Goal: Information Seeking & Learning: Get advice/opinions

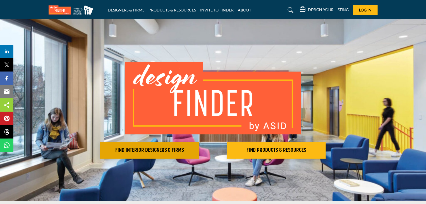
click at [165, 150] on h2 "FIND INTERIOR DESIGNERS & FIRMS" at bounding box center [149, 150] width 95 height 7
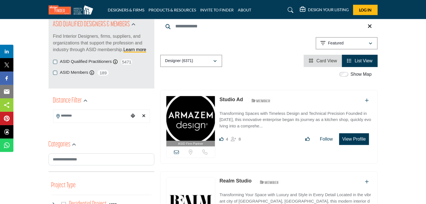
scroll to position [67, 0]
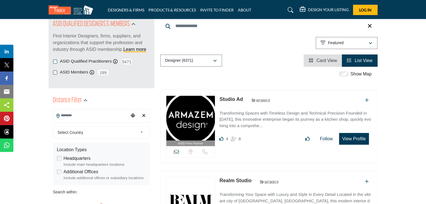
click at [117, 113] on input "Search Location" at bounding box center [90, 115] width 75 height 11
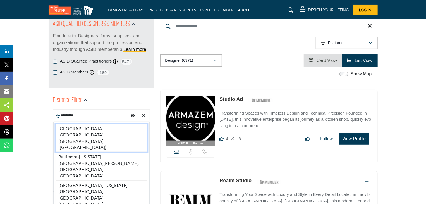
click at [125, 129] on li "Baltimore, MD, USA (Baltimore County)" at bounding box center [102, 138] width 92 height 28
type input "**********"
type input "***"
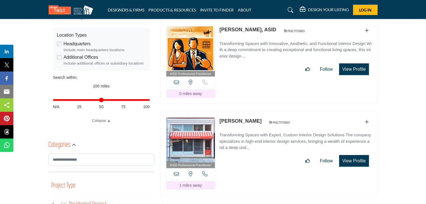
scroll to position [198, 0]
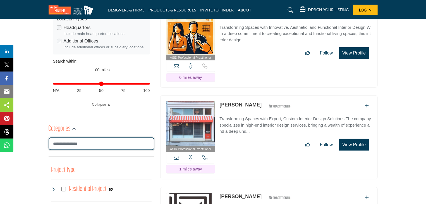
click at [105, 140] on input "Search Category" at bounding box center [102, 143] width 106 height 13
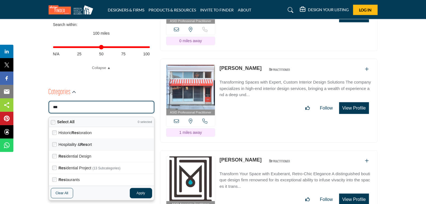
scroll to position [236, 0]
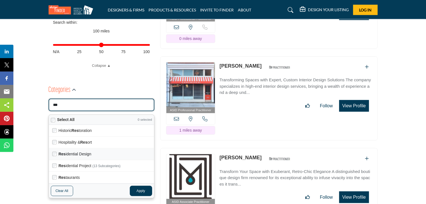
click at [118, 152] on label "Res idential Design" at bounding box center [105, 153] width 92 height 7
click at [118, 161] on div "Res idential Project (13 subcategories)" at bounding box center [101, 166] width 105 height 12
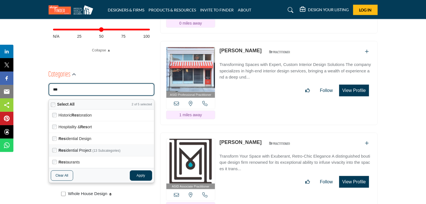
scroll to position [255, 0]
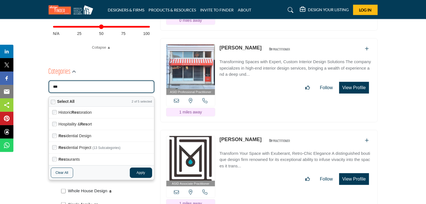
click at [141, 172] on button "Apply" at bounding box center [141, 173] width 22 height 10
type input "***"
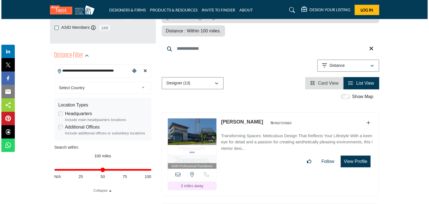
scroll to position [114, 0]
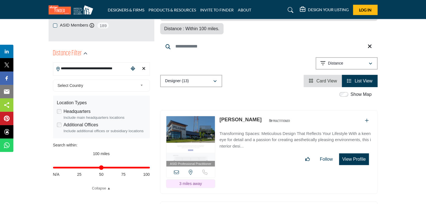
click at [352, 153] on button "View Profile" at bounding box center [354, 159] width 30 height 12
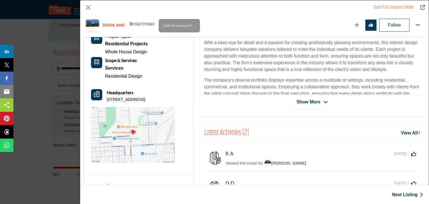
scroll to position [101, 0]
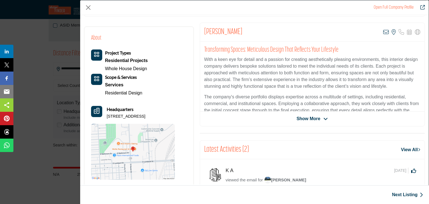
click at [308, 118] on span "Show More" at bounding box center [308, 118] width 24 height 7
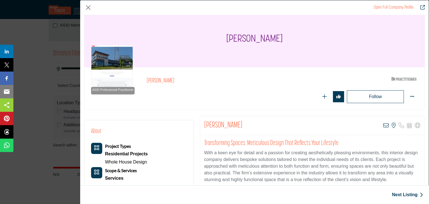
scroll to position [0, 0]
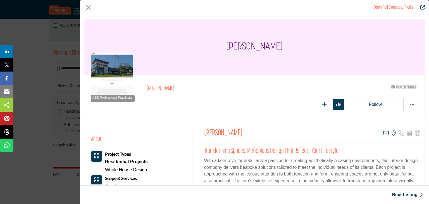
click at [393, 10] on h1 "Open Full Company Profile" at bounding box center [394, 7] width 40 height 7
click at [401, 7] on link "Open Full Company Profile" at bounding box center [394, 7] width 40 height 4
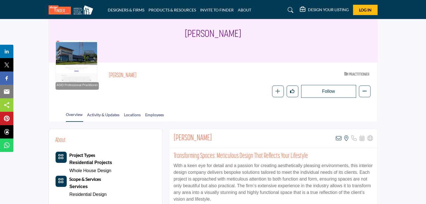
scroll to position [27, 0]
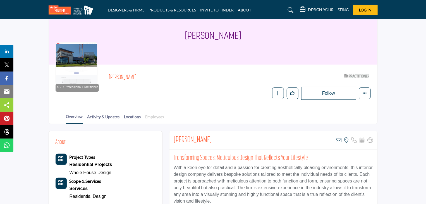
click at [151, 121] on link "Employees" at bounding box center [154, 119] width 19 height 10
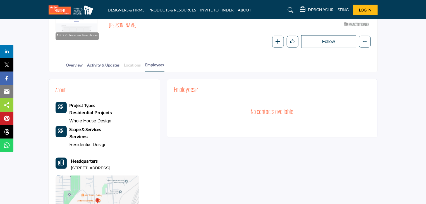
click at [138, 63] on link "Locations" at bounding box center [132, 67] width 17 height 10
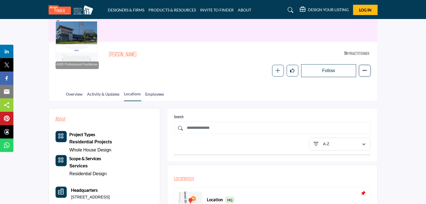
click at [364, 74] on button "More details" at bounding box center [365, 71] width 12 height 12
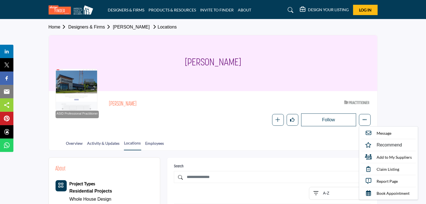
click at [90, 96] on div at bounding box center [77, 90] width 42 height 42
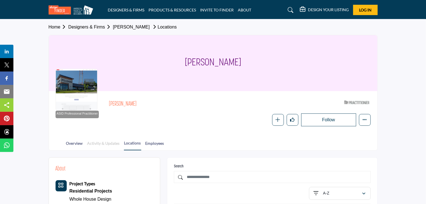
click at [103, 140] on link "Activity & Updates" at bounding box center [103, 145] width 33 height 10
click at [79, 144] on link "Overview" at bounding box center [74, 145] width 17 height 10
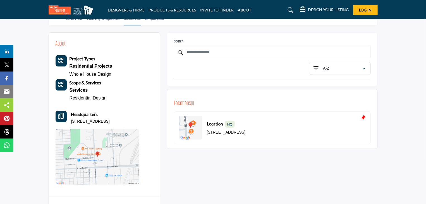
scroll to position [125, 0]
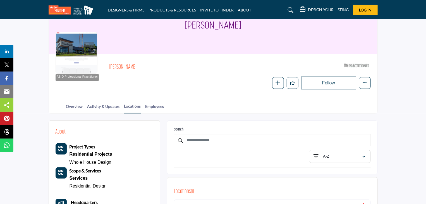
scroll to position [37, 0]
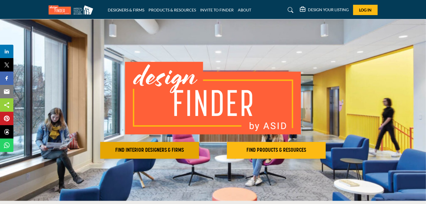
click at [188, 154] on button "FIND INTERIOR DESIGNERS & FIRMS" at bounding box center [149, 150] width 99 height 17
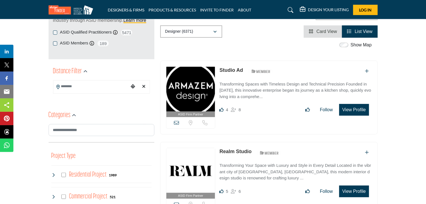
scroll to position [97, 0]
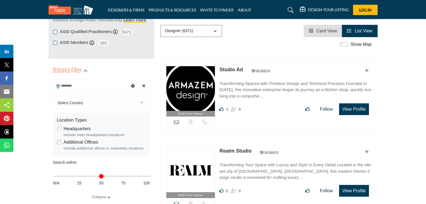
click at [121, 87] on input "Search Location" at bounding box center [90, 85] width 75 height 11
click at [133, 86] on icon "Choose your current location" at bounding box center [133, 85] width 4 height 4
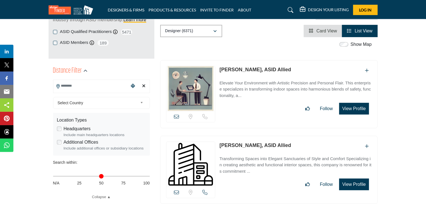
click at [101, 84] on input "Search Location" at bounding box center [90, 85] width 75 height 11
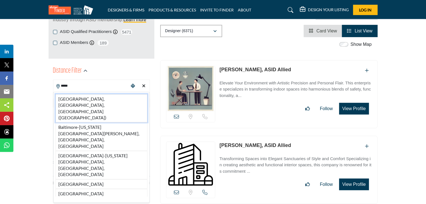
click at [108, 96] on li "[GEOGRAPHIC_DATA], [GEOGRAPHIC_DATA], [GEOGRAPHIC_DATA] ([GEOGRAPHIC_DATA])" at bounding box center [102, 108] width 92 height 28
type input "**********"
type input "***"
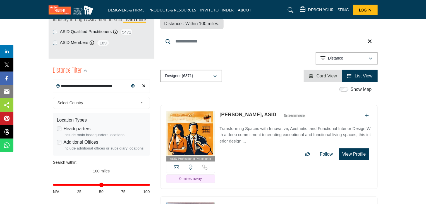
click at [108, 96] on div "**********" at bounding box center [101, 150] width 97 height 115
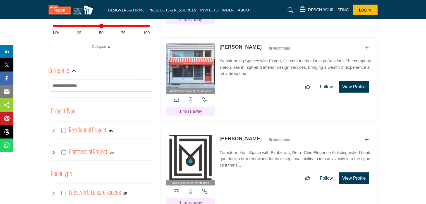
scroll to position [256, 0]
click at [112, 131] on div "Residential Project 85" at bounding box center [101, 130] width 100 height 18
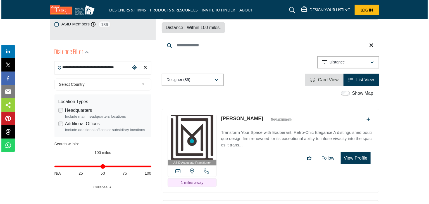
scroll to position [115, 0]
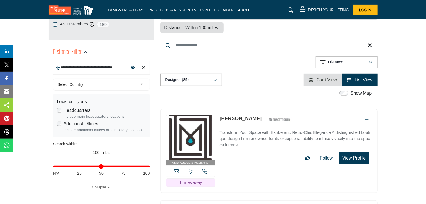
click at [355, 152] on button "View Profile" at bounding box center [354, 158] width 30 height 12
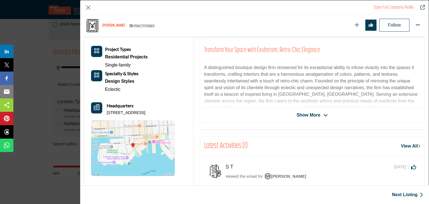
scroll to position [127, 0]
click at [323, 114] on icon "Company Data Modal" at bounding box center [325, 115] width 4 height 5
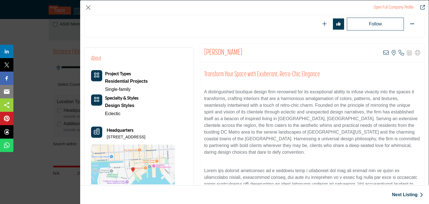
scroll to position [81, 0]
drag, startPoint x: 203, startPoint y: 50, endPoint x: 235, endPoint y: 56, distance: 32.4
click at [235, 56] on div "[PERSON_NAME] View email address of this listing View the location of this list…" at bounding box center [312, 52] width 224 height 19
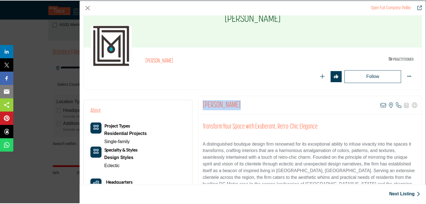
scroll to position [22, 0]
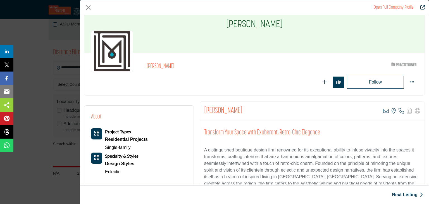
click at [92, 8] on div "Open Full Company Profile" at bounding box center [254, 7] width 348 height 15
click at [88, 7] on button "Close" at bounding box center [88, 7] width 8 height 8
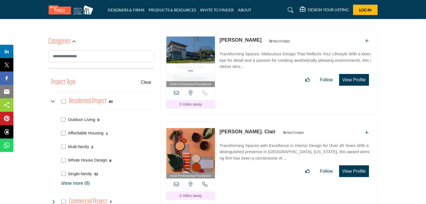
scroll to position [300, 0]
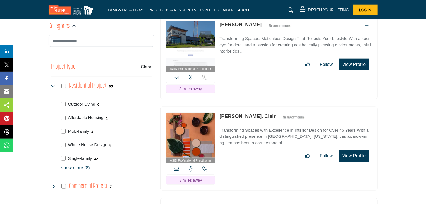
click at [238, 113] on link "[PERSON_NAME]. Clair" at bounding box center [247, 116] width 56 height 6
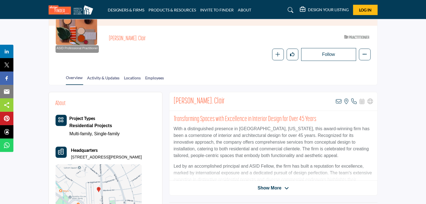
scroll to position [71, 0]
